Goal: Information Seeking & Learning: Learn about a topic

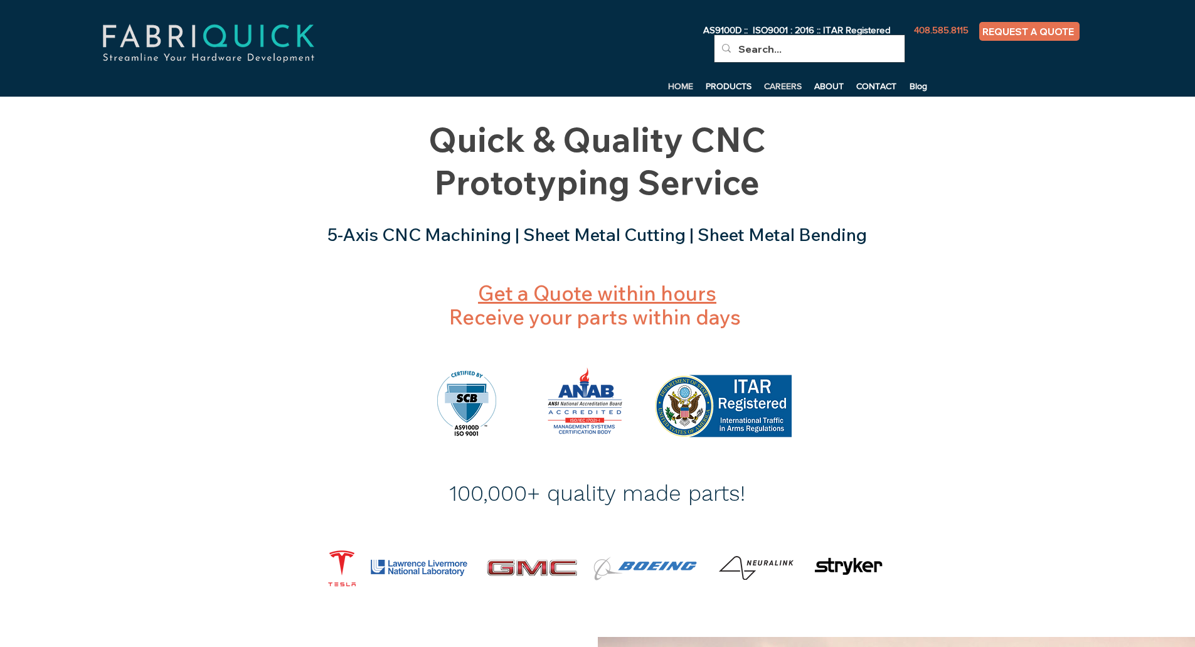
click at [775, 84] on p "CAREERS" at bounding box center [783, 86] width 50 height 19
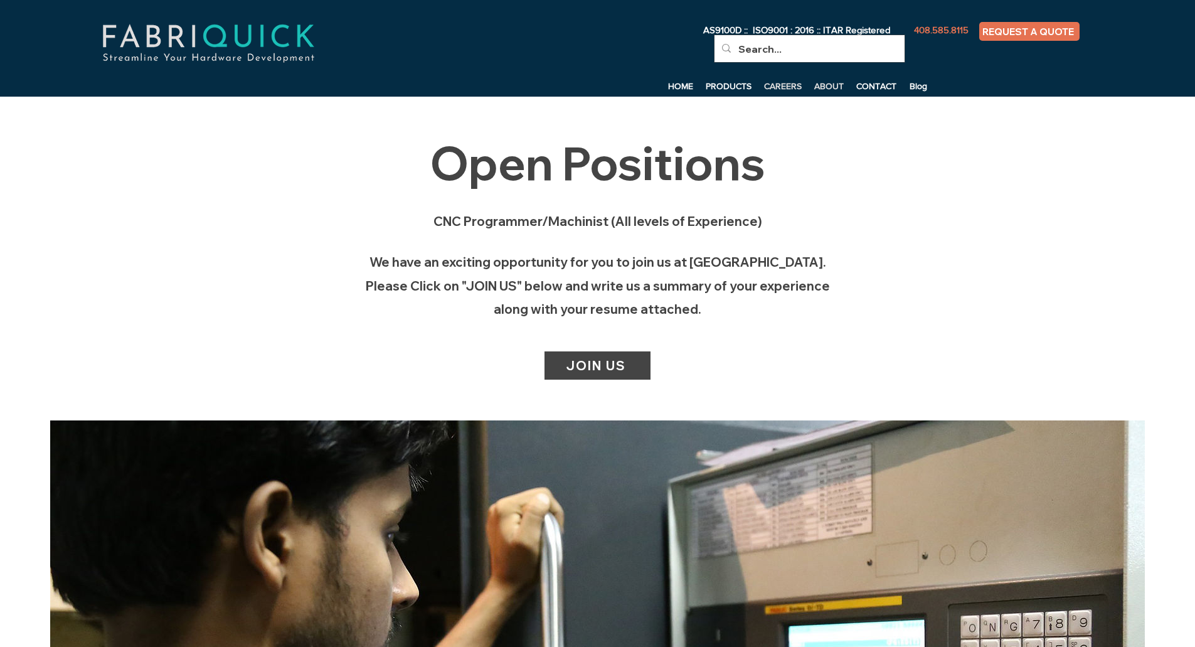
click at [819, 87] on p "ABOUT" at bounding box center [829, 86] width 42 height 19
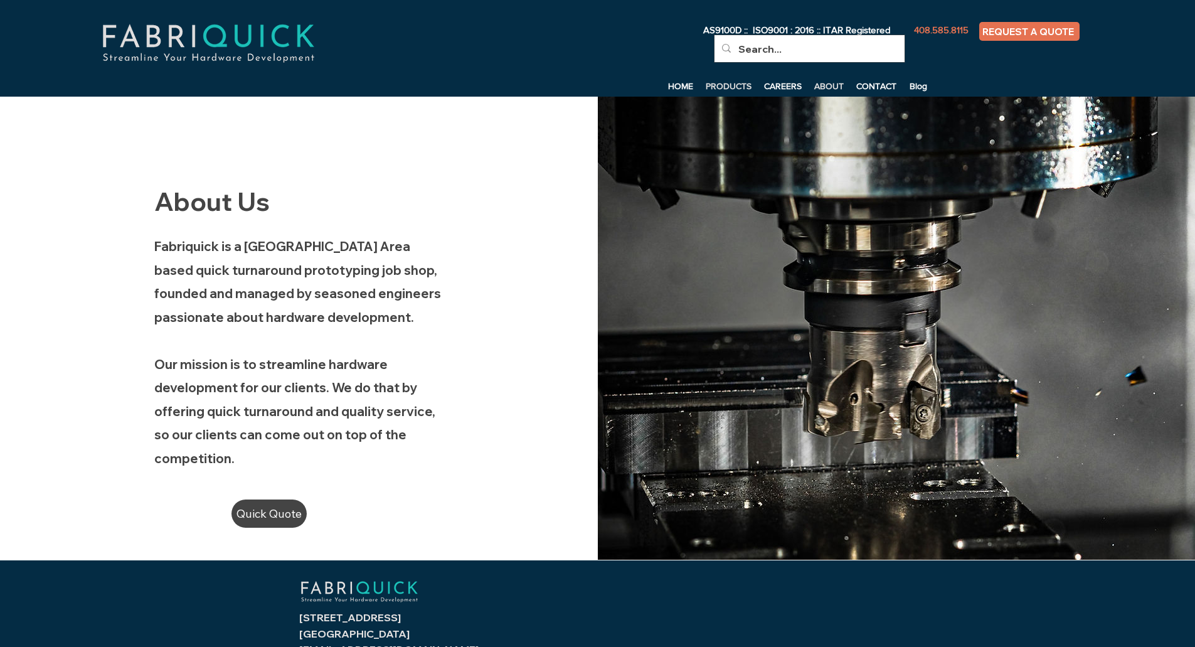
click at [730, 87] on p "PRODUCTS" at bounding box center [729, 86] width 58 height 19
click at [680, 86] on p "HOME" at bounding box center [681, 86] width 38 height 19
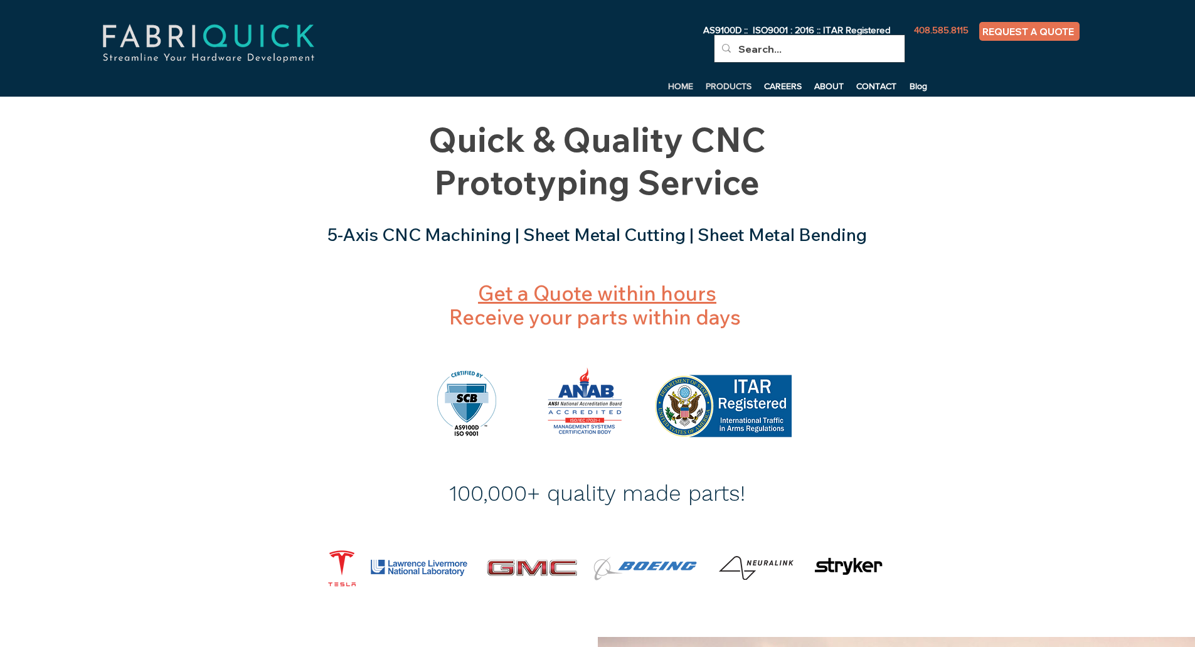
click at [740, 83] on p "PRODUCTS" at bounding box center [729, 86] width 58 height 19
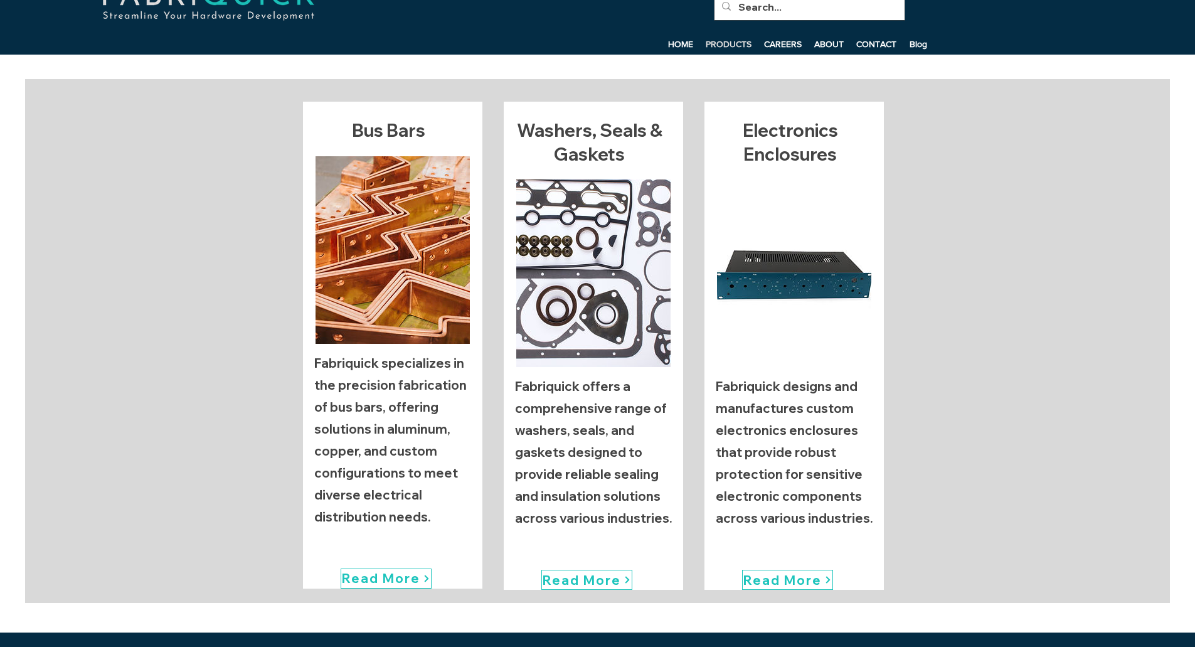
scroll to position [63, 0]
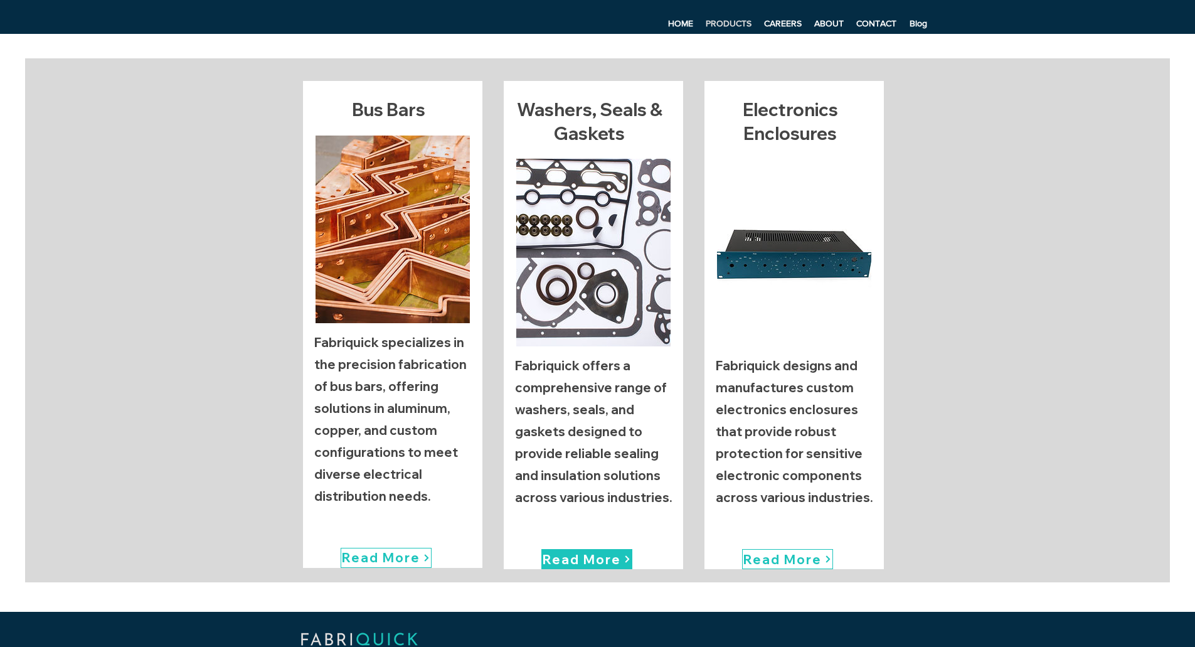
click at [595, 559] on span "Read More" at bounding box center [582, 560] width 78 height 16
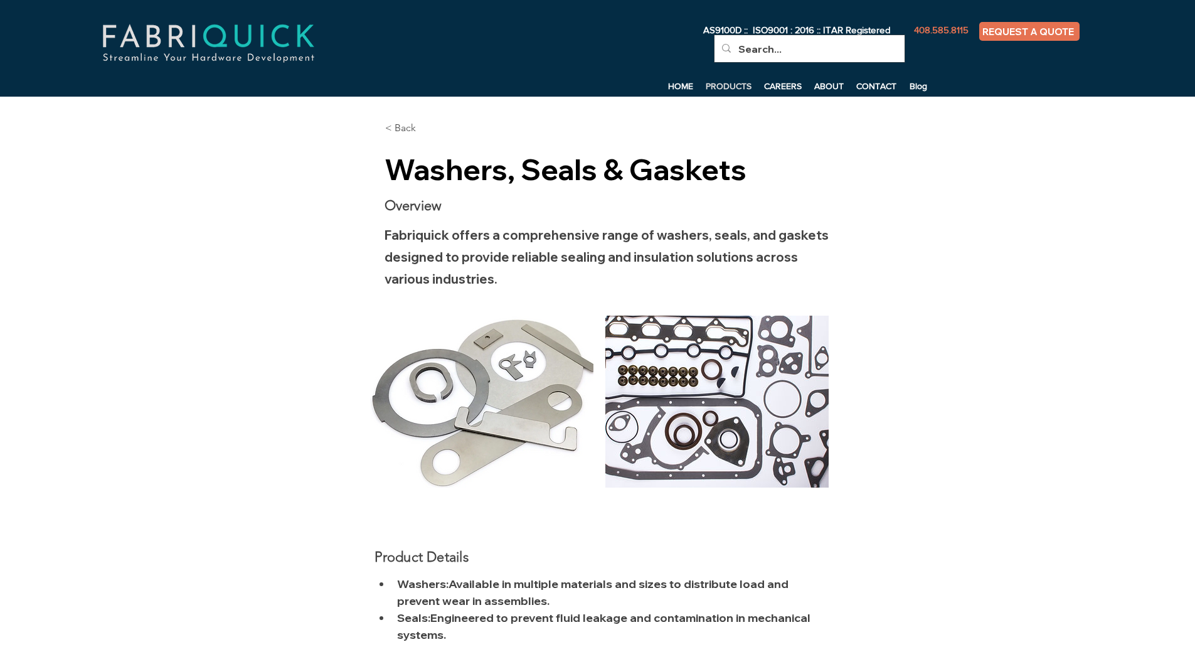
click at [715, 90] on p "PRODUCTS" at bounding box center [729, 86] width 58 height 19
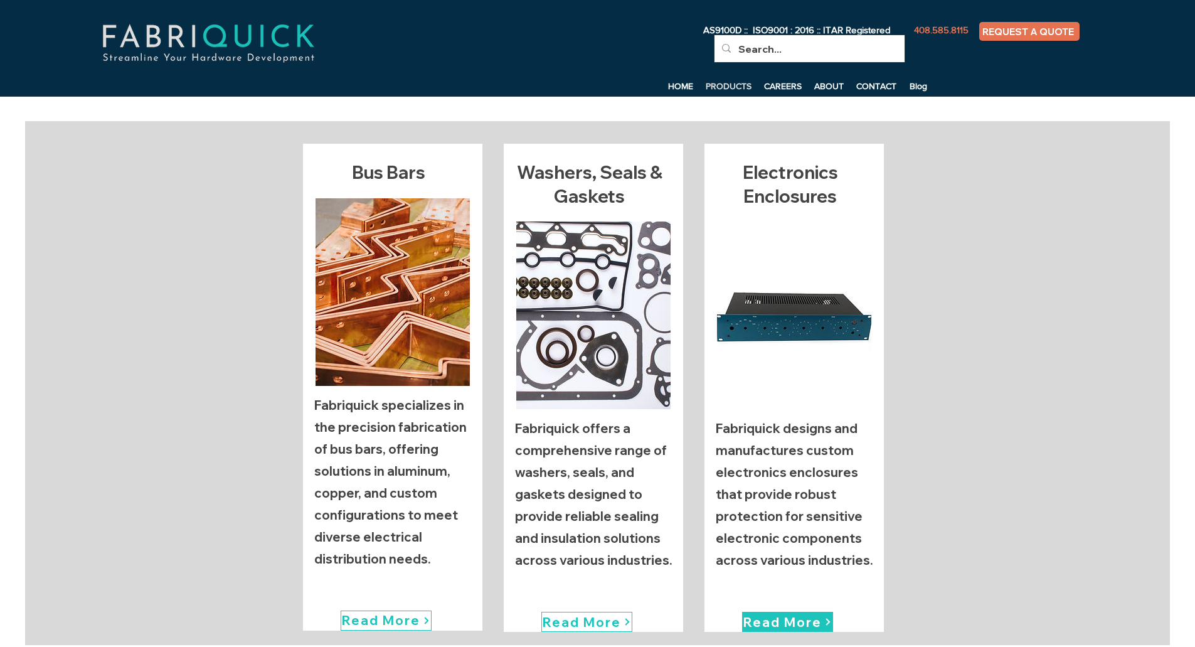
click at [789, 617] on span "Read More" at bounding box center [783, 622] width 78 height 16
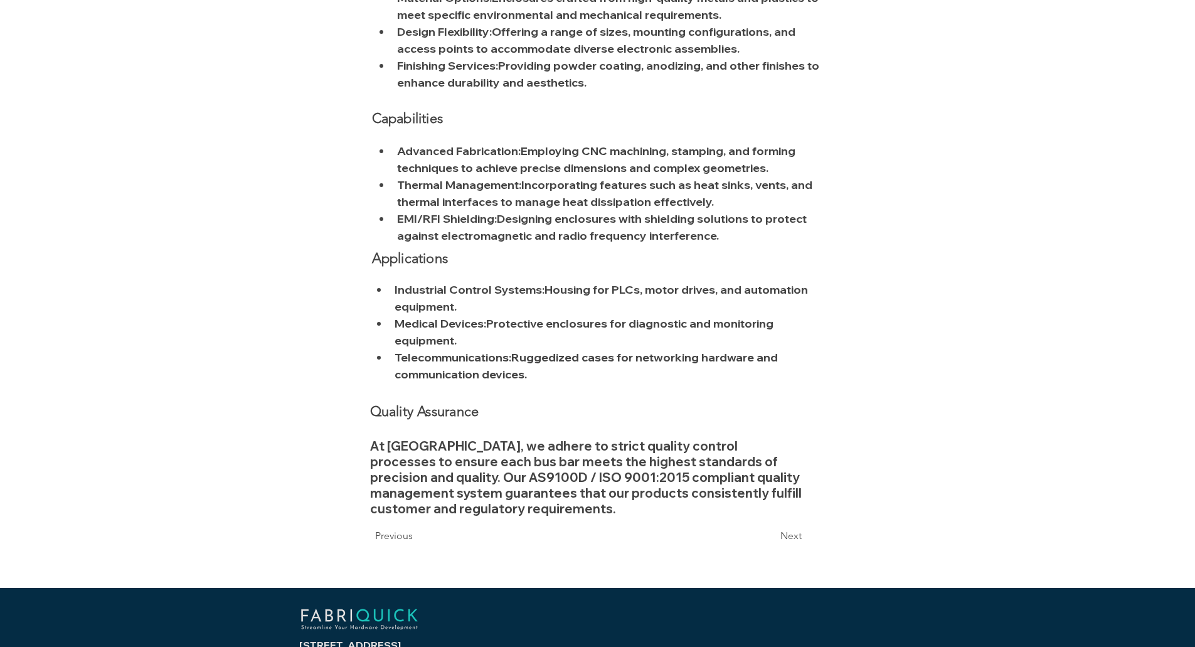
scroll to position [627, 0]
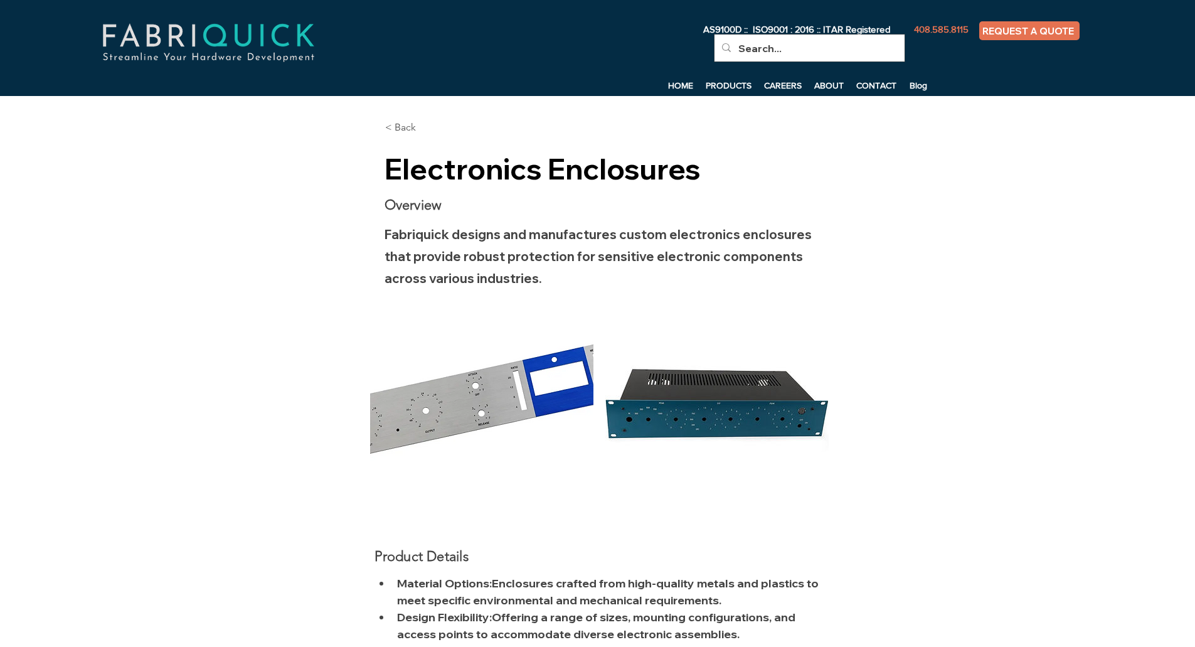
scroll to position [0, 0]
click at [513, 221] on div "main content" at bounding box center [597, 618] width 1195 height 1043
